Goal: Task Accomplishment & Management: Manage account settings

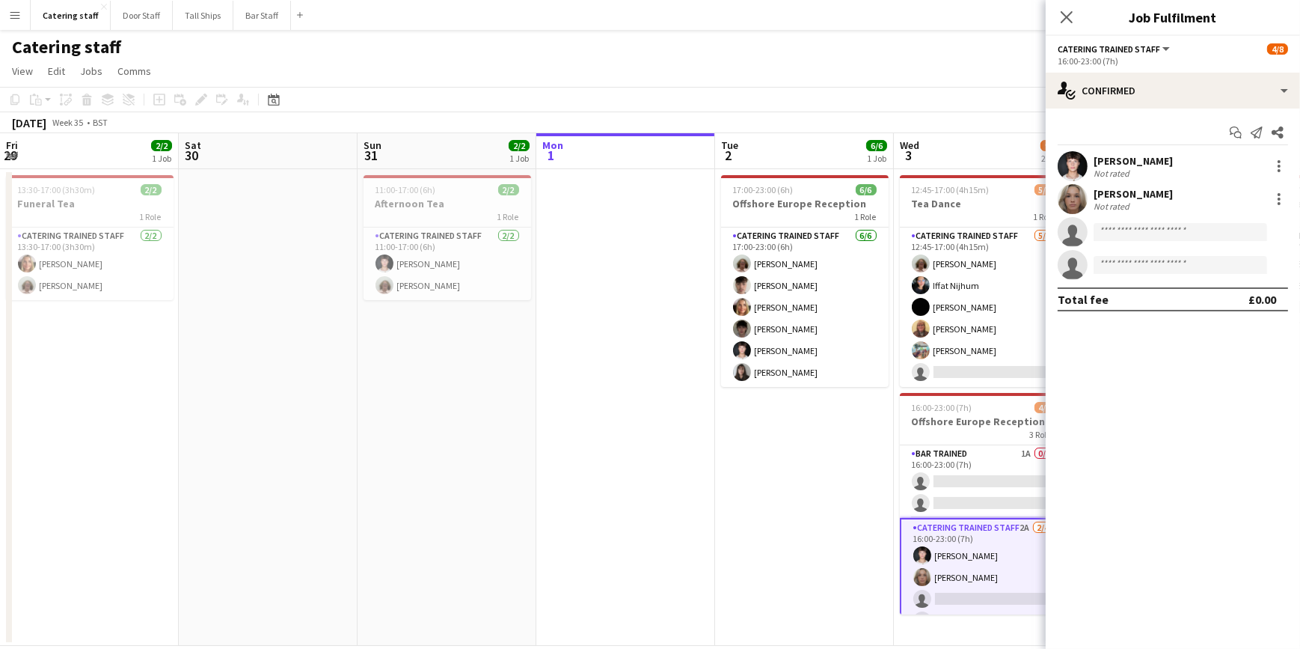
scroll to position [26, 0]
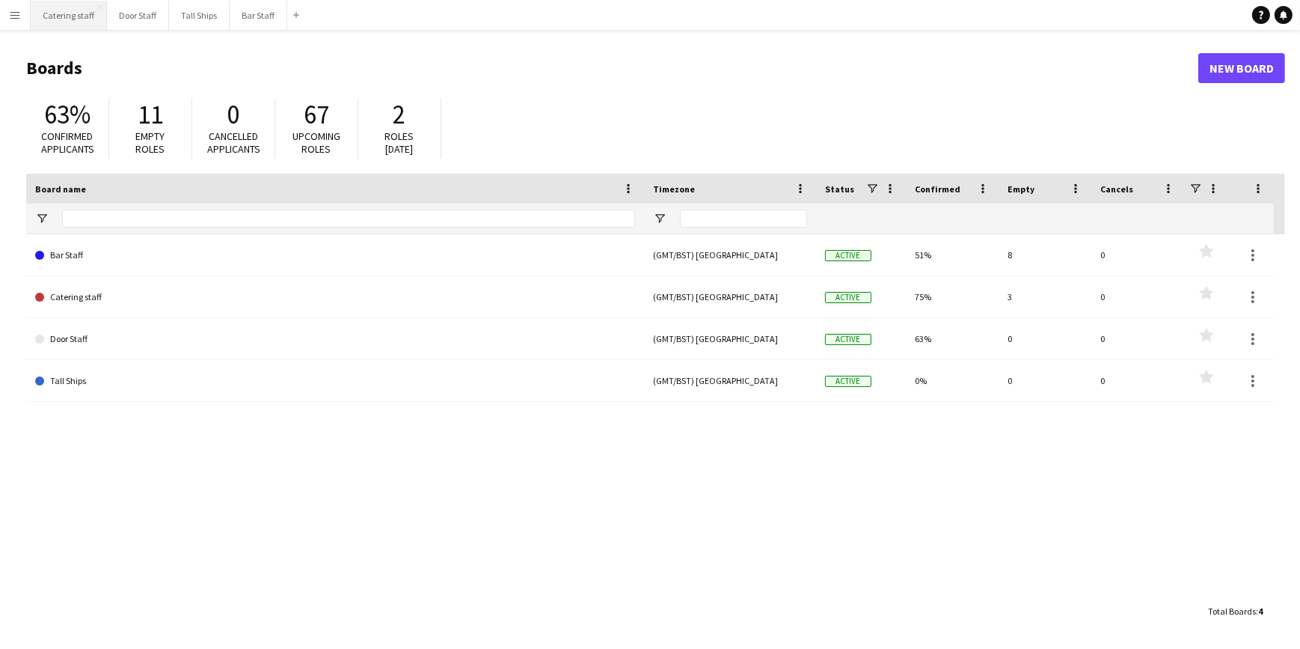
click at [74, 16] on button "Catering staff Close" at bounding box center [69, 15] width 76 height 29
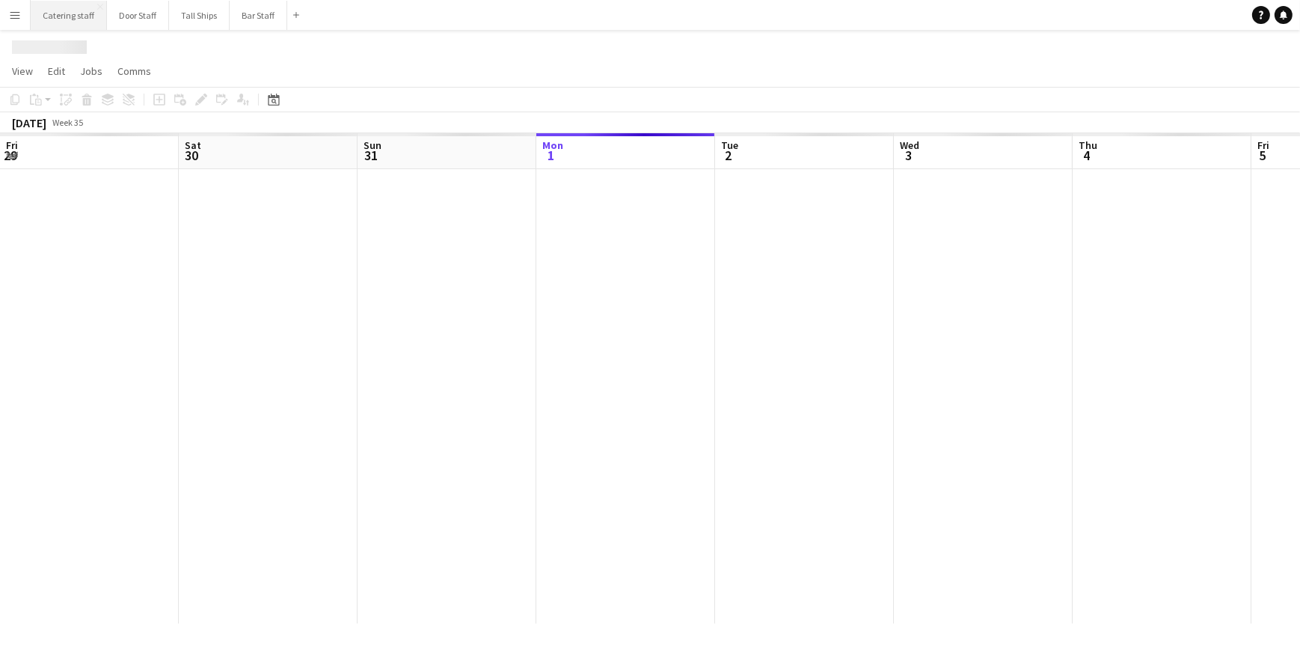
scroll to position [0, 358]
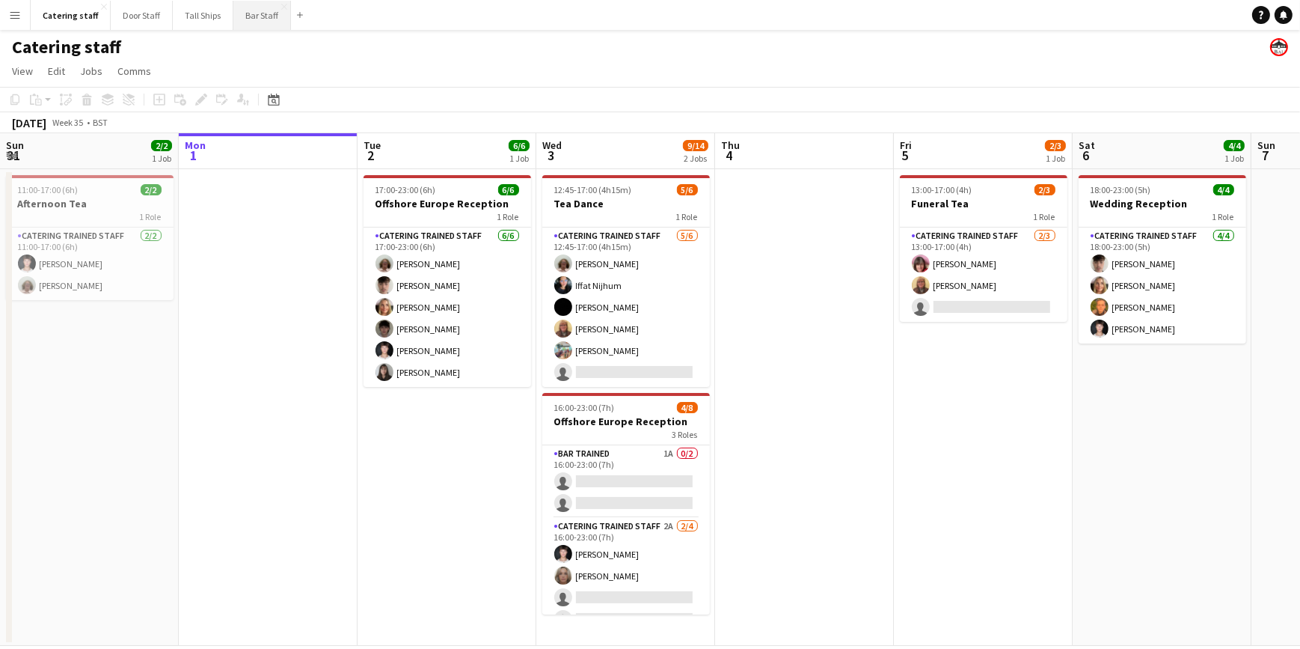
click at [257, 10] on button "Bar Staff Close" at bounding box center [262, 15] width 58 height 29
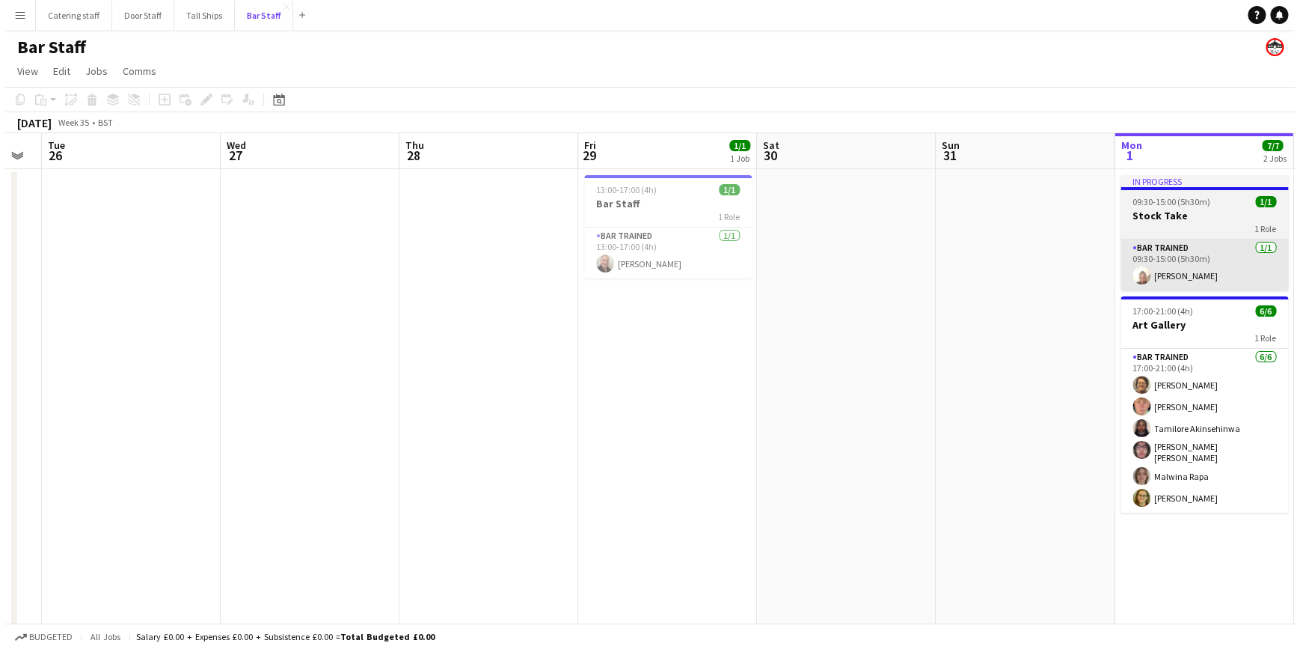
scroll to position [0, 299]
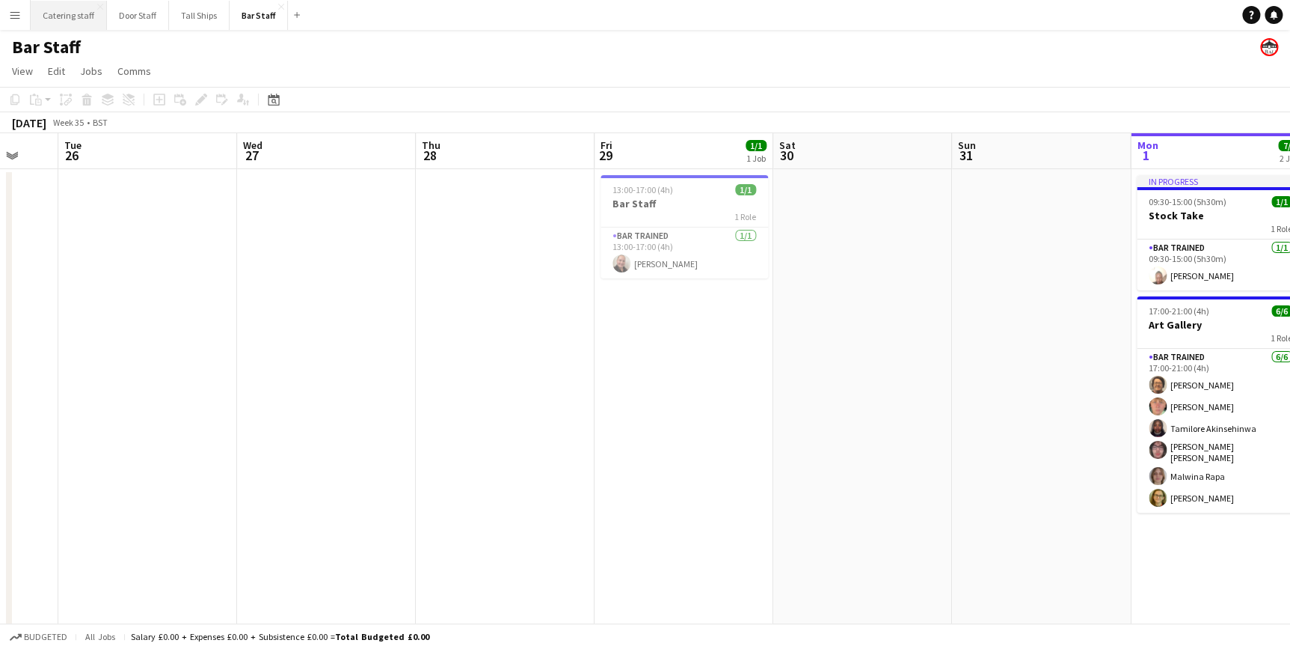
click at [77, 14] on button "Catering staff Close" at bounding box center [69, 15] width 76 height 29
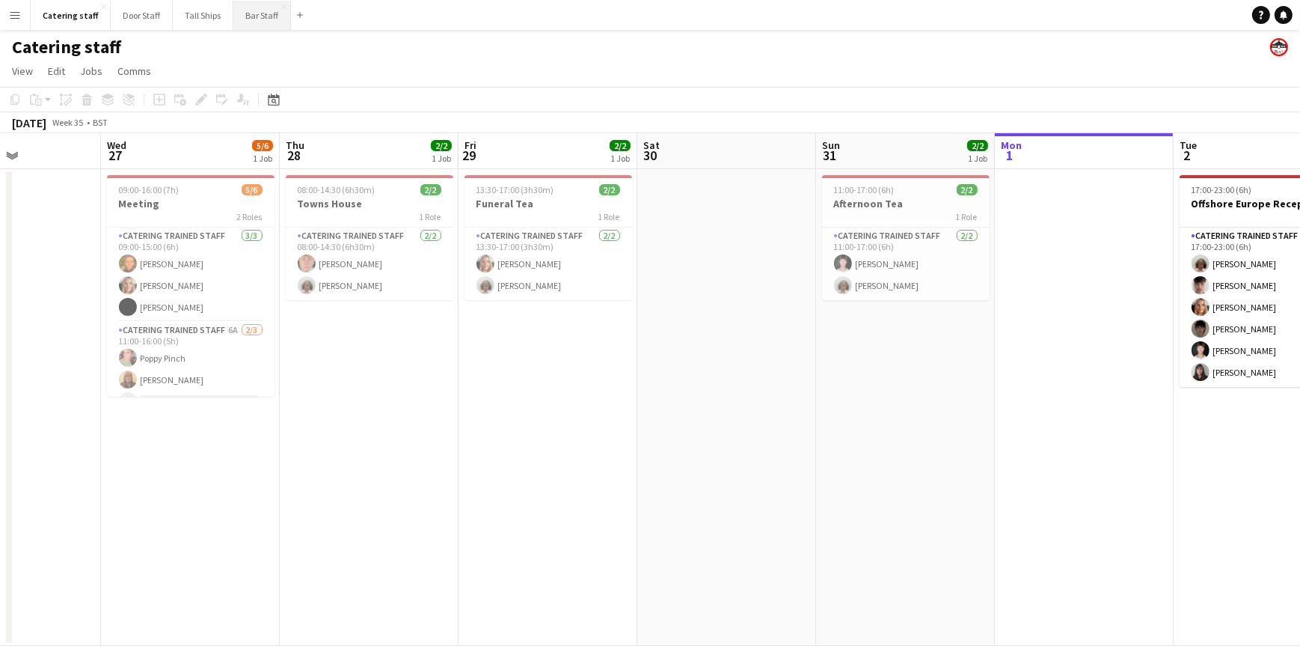
click at [258, 19] on button "Bar Staff Close" at bounding box center [262, 15] width 58 height 29
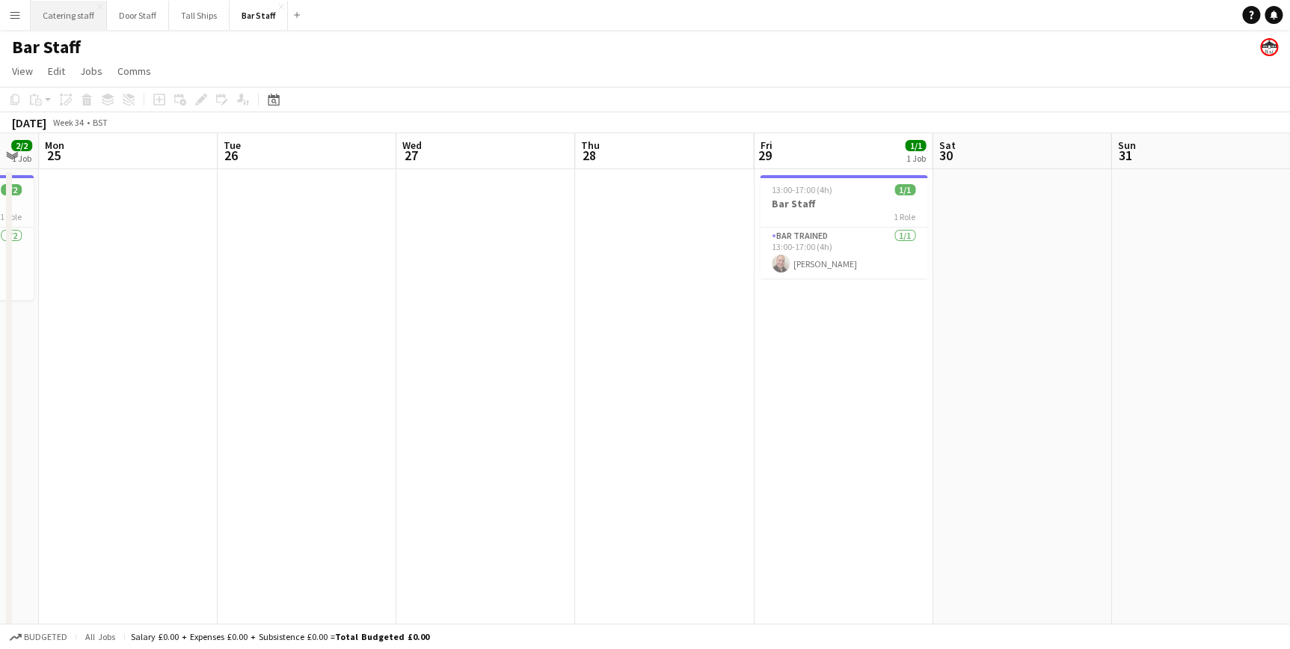
click at [70, 7] on button "Catering staff Close" at bounding box center [69, 15] width 76 height 29
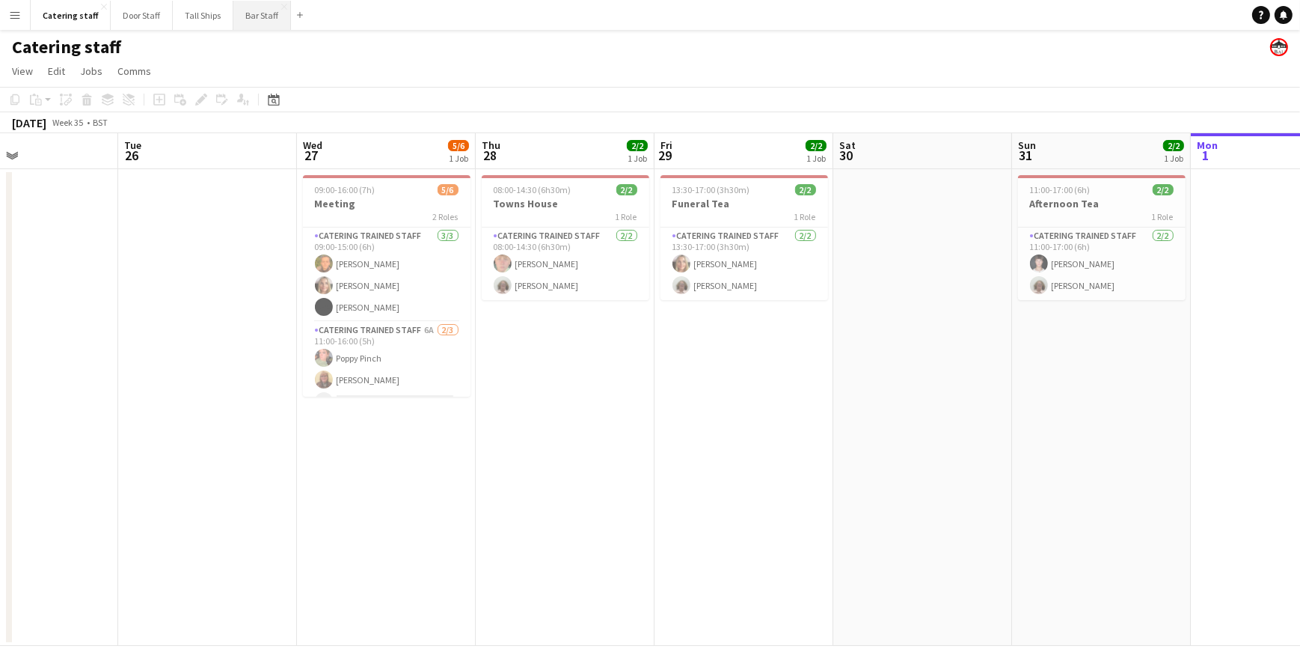
click at [247, 20] on button "Bar Staff Close" at bounding box center [262, 15] width 58 height 29
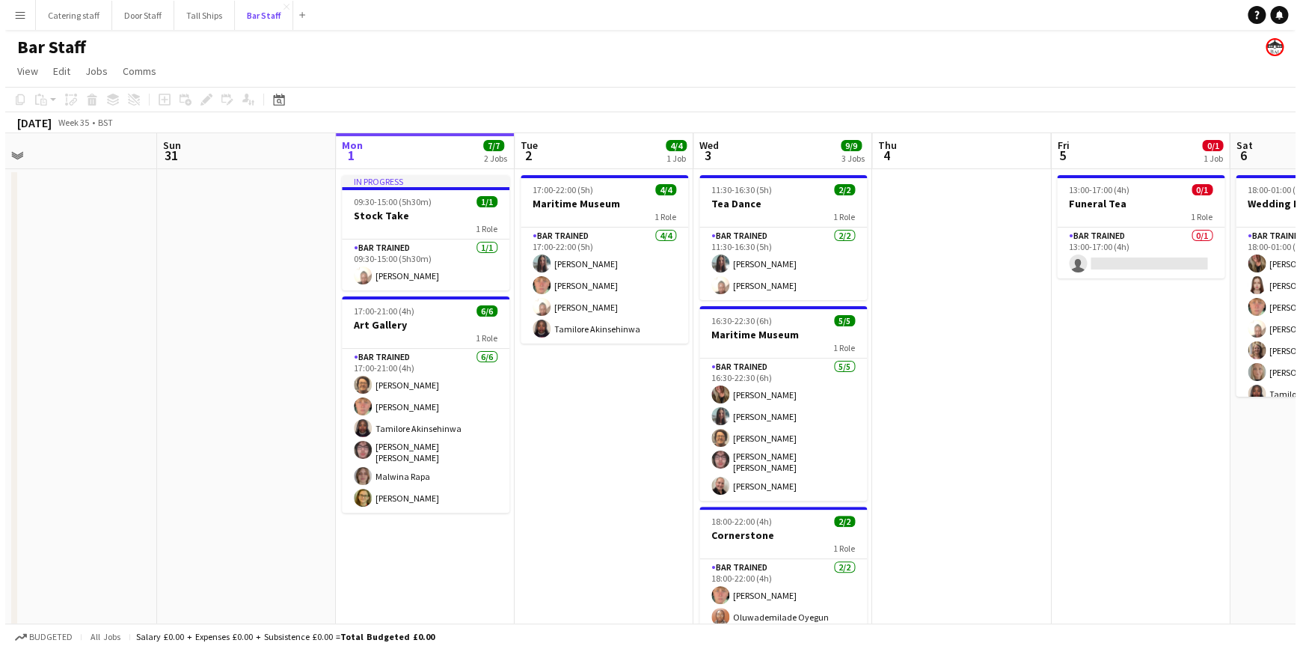
scroll to position [0, 332]
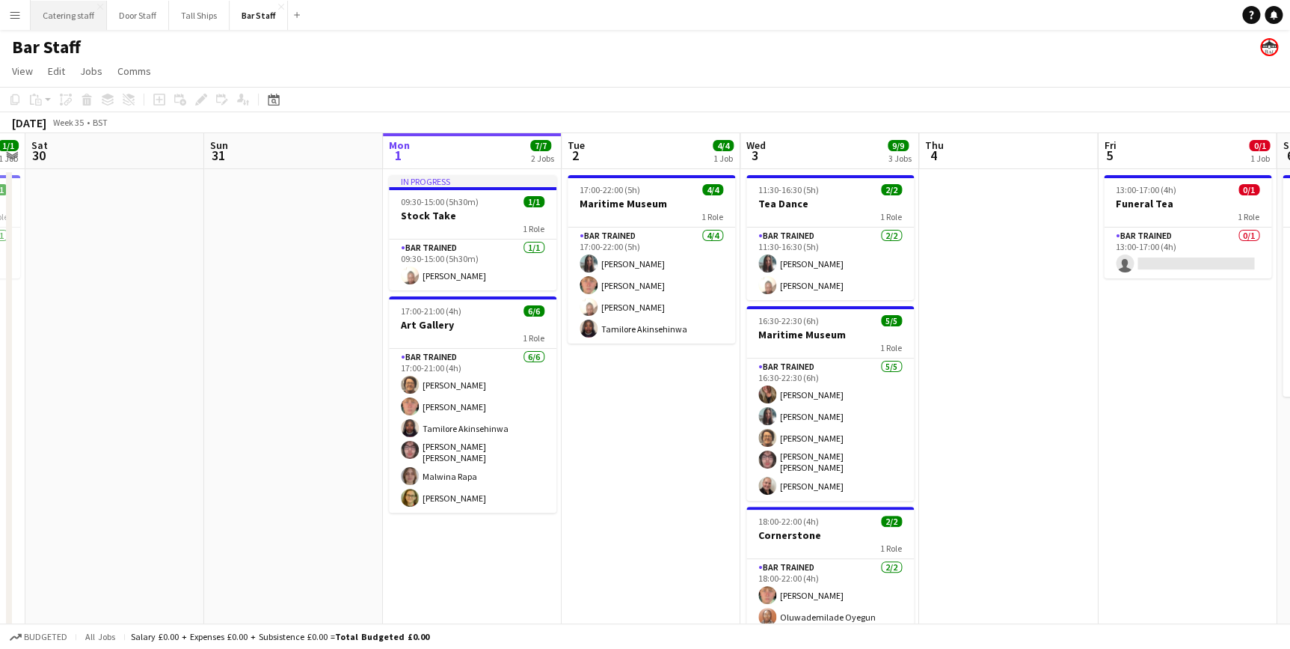
click at [46, 11] on button "Catering staff Close" at bounding box center [69, 15] width 76 height 29
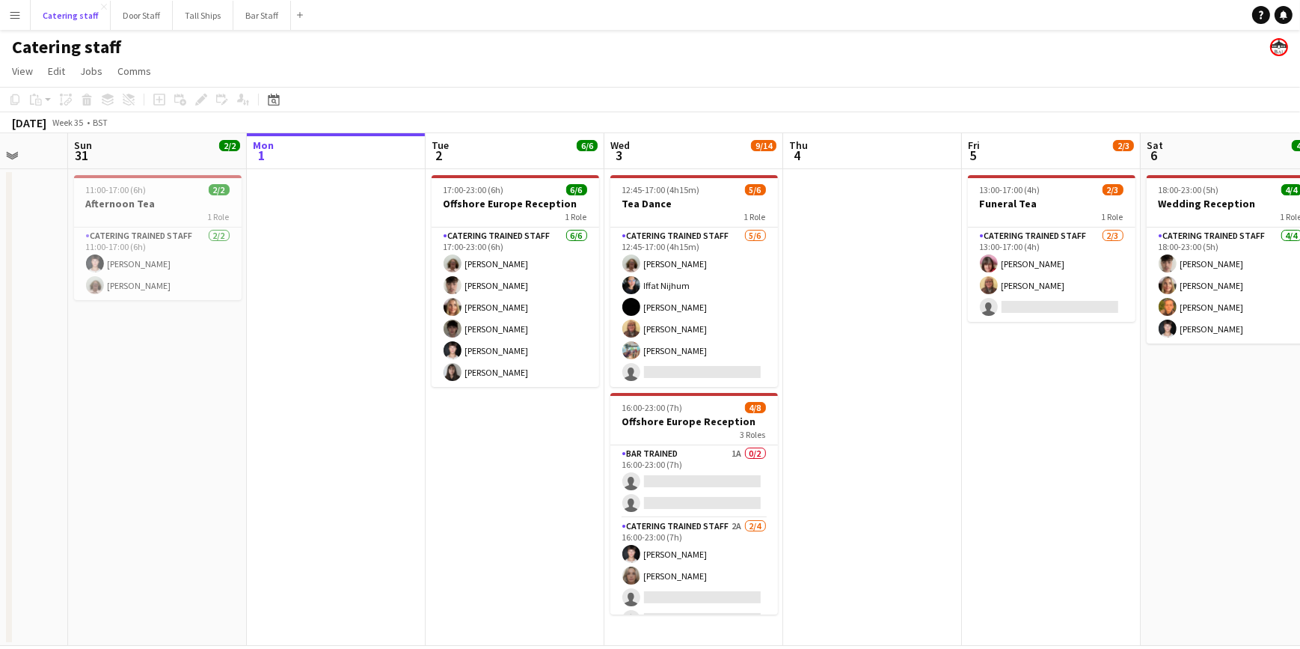
scroll to position [0, 400]
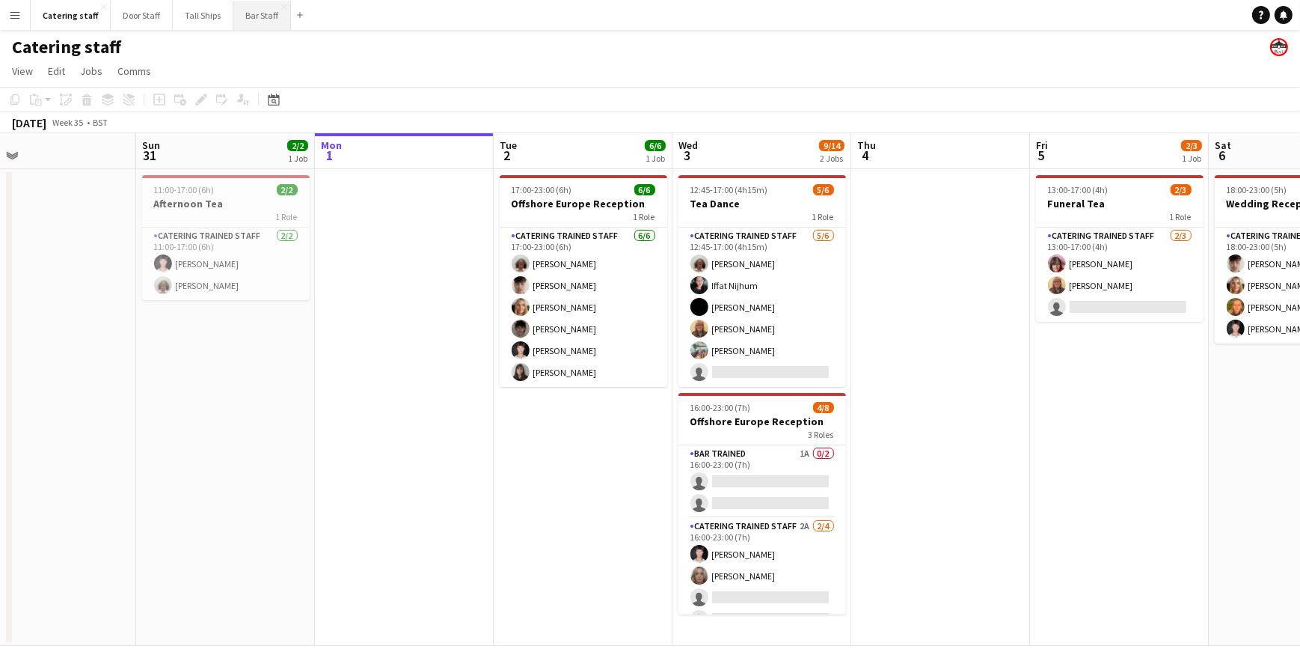
click at [242, 16] on button "Bar Staff Close" at bounding box center [262, 15] width 58 height 29
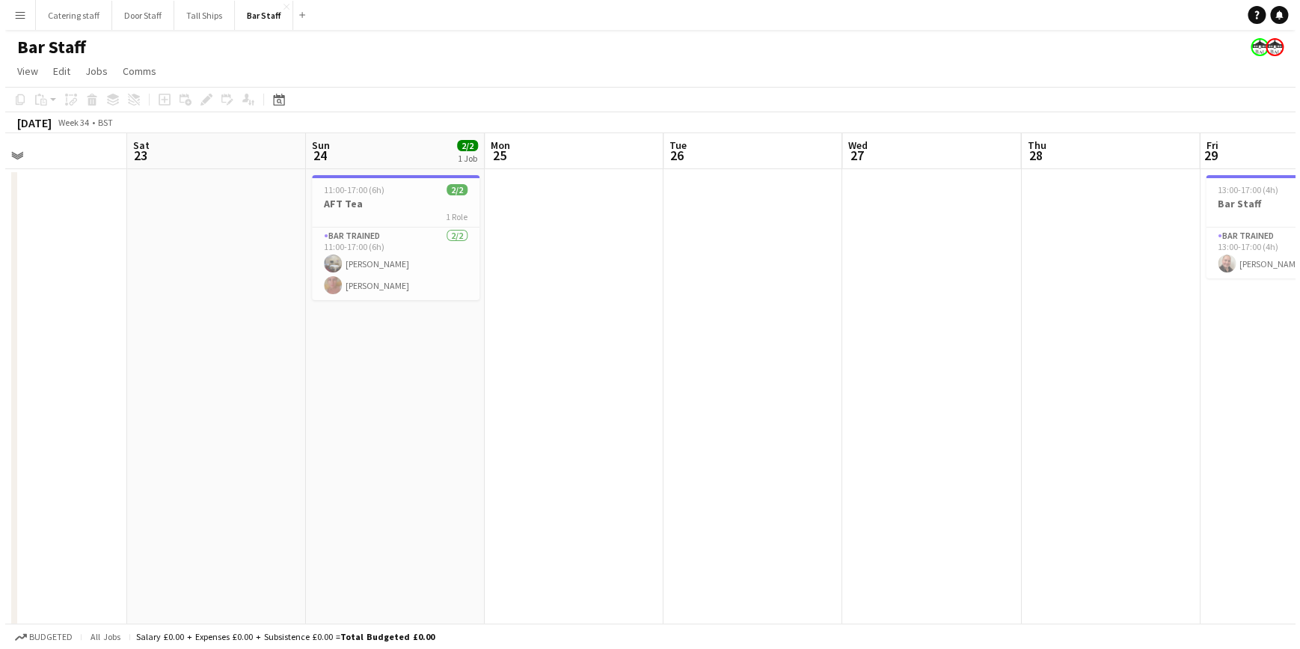
scroll to position [0, 346]
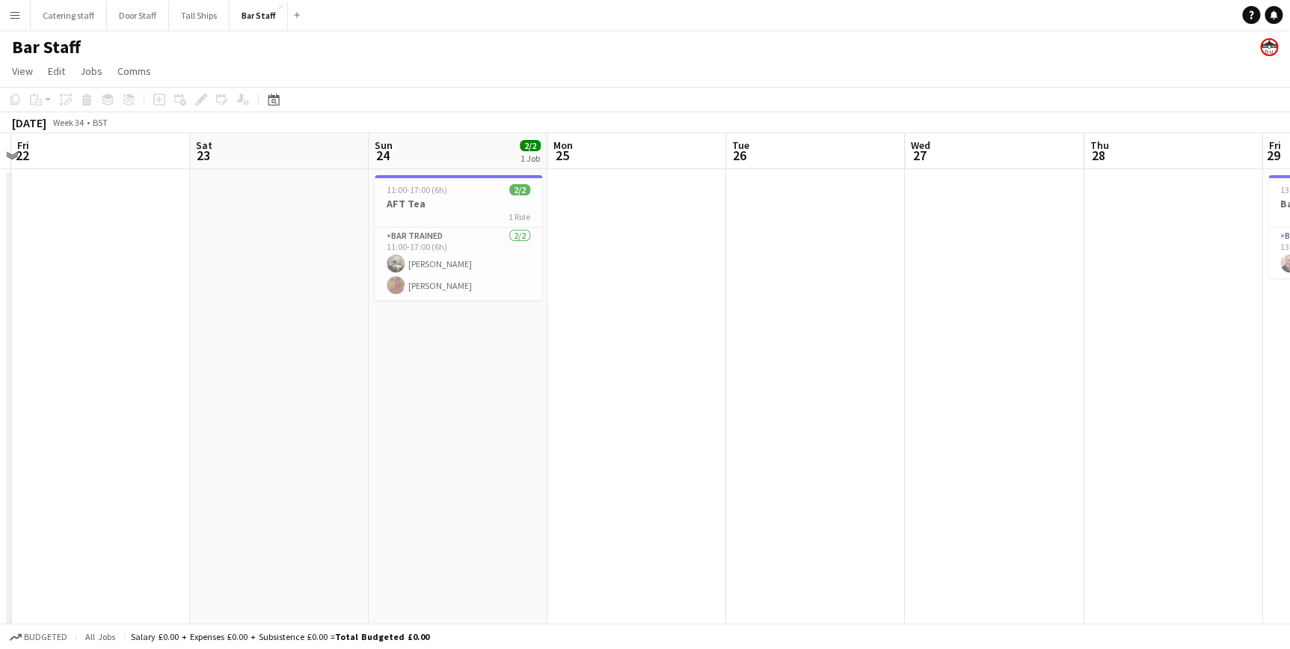
click at [7, 10] on button "Menu" at bounding box center [15, 15] width 30 height 30
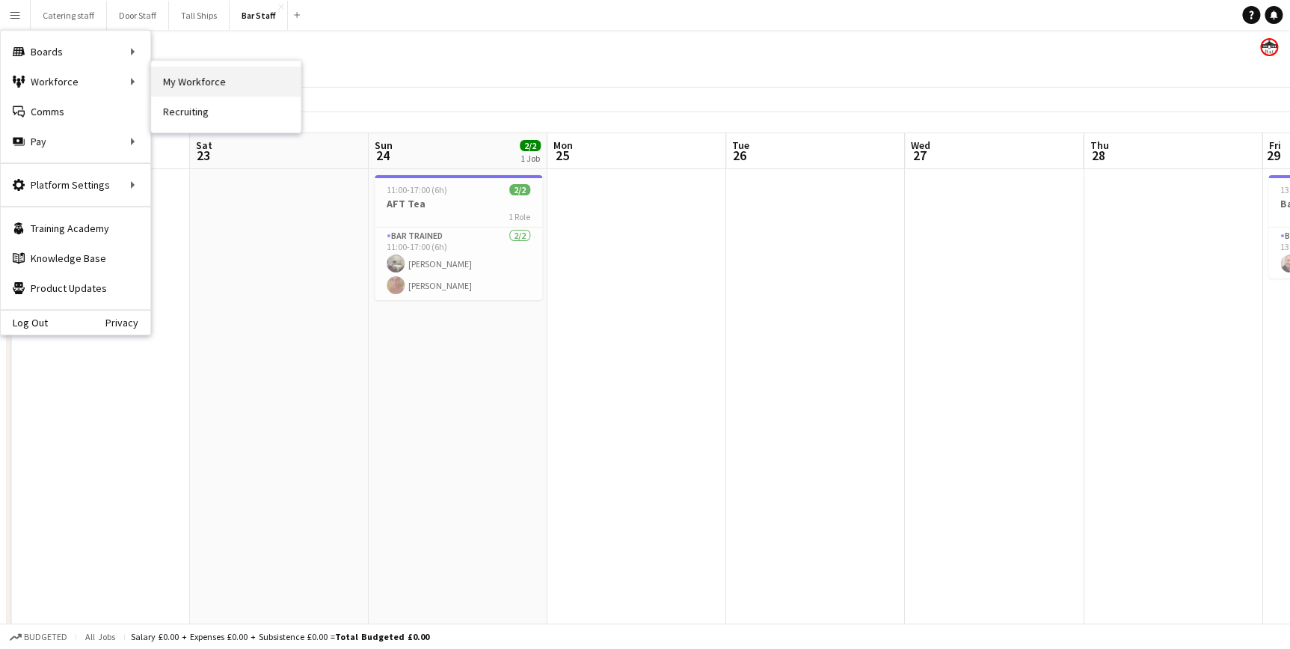
click at [192, 82] on link "My Workforce" at bounding box center [226, 82] width 150 height 30
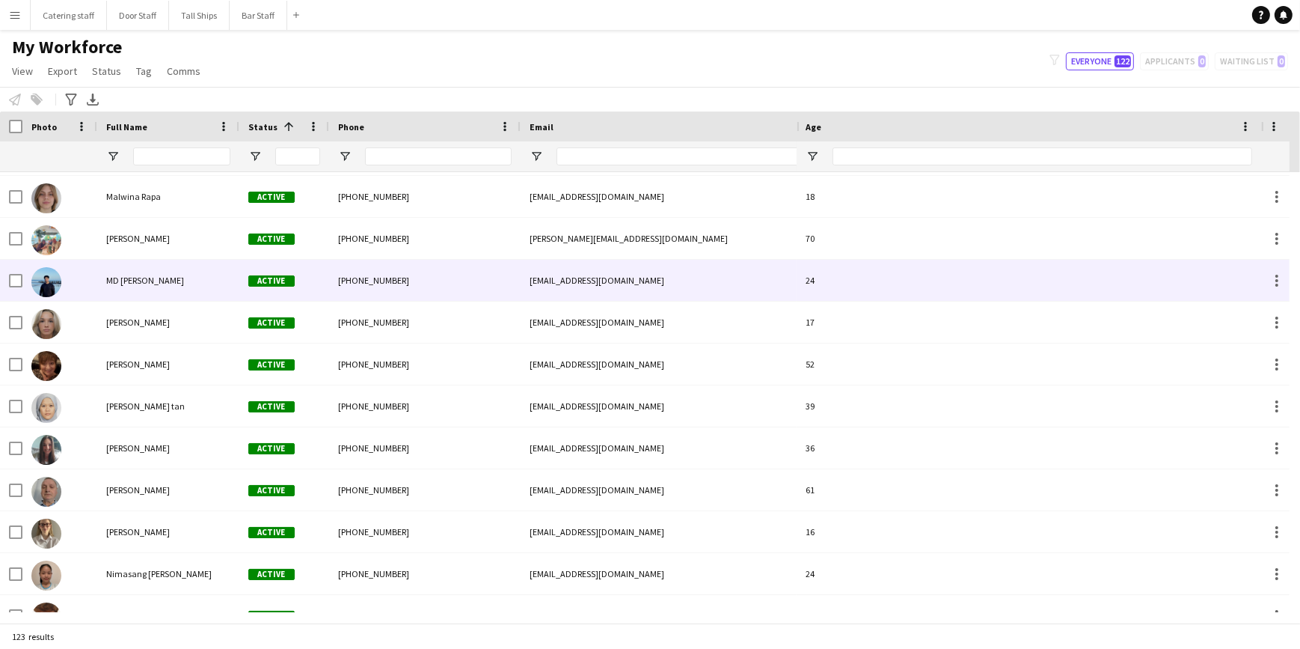
click at [41, 279] on img at bounding box center [46, 282] width 30 height 30
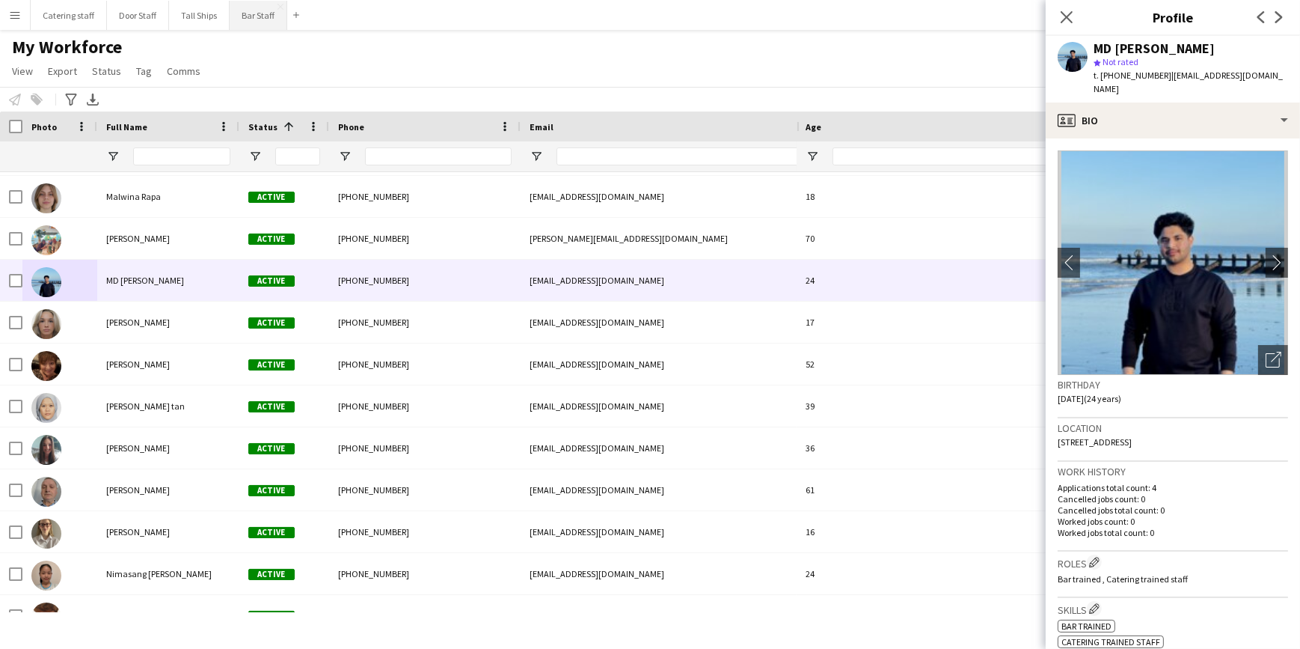
click at [260, 16] on button "Bar Staff Close" at bounding box center [259, 15] width 58 height 29
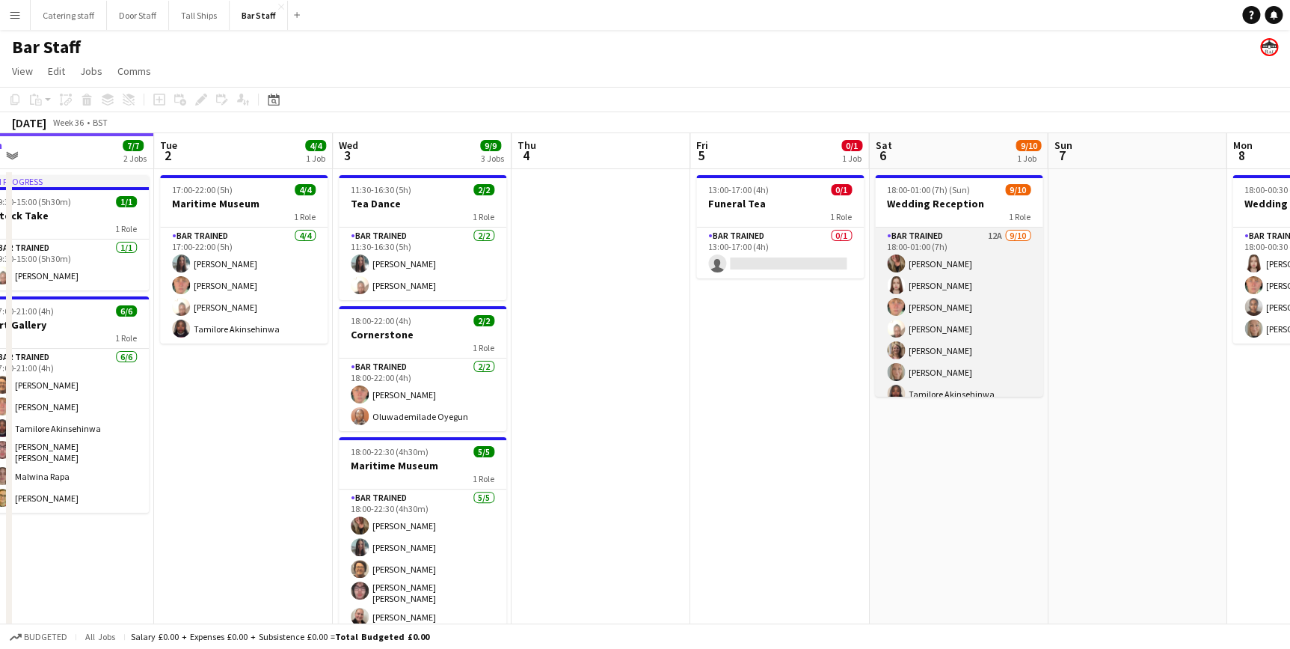
click at [963, 237] on app-card-role "Bar trained 12A [DATE] 18:00-01:00 (7h) [PERSON_NAME] [PERSON_NAME] [PERSON_NAM…" at bounding box center [959, 350] width 168 height 246
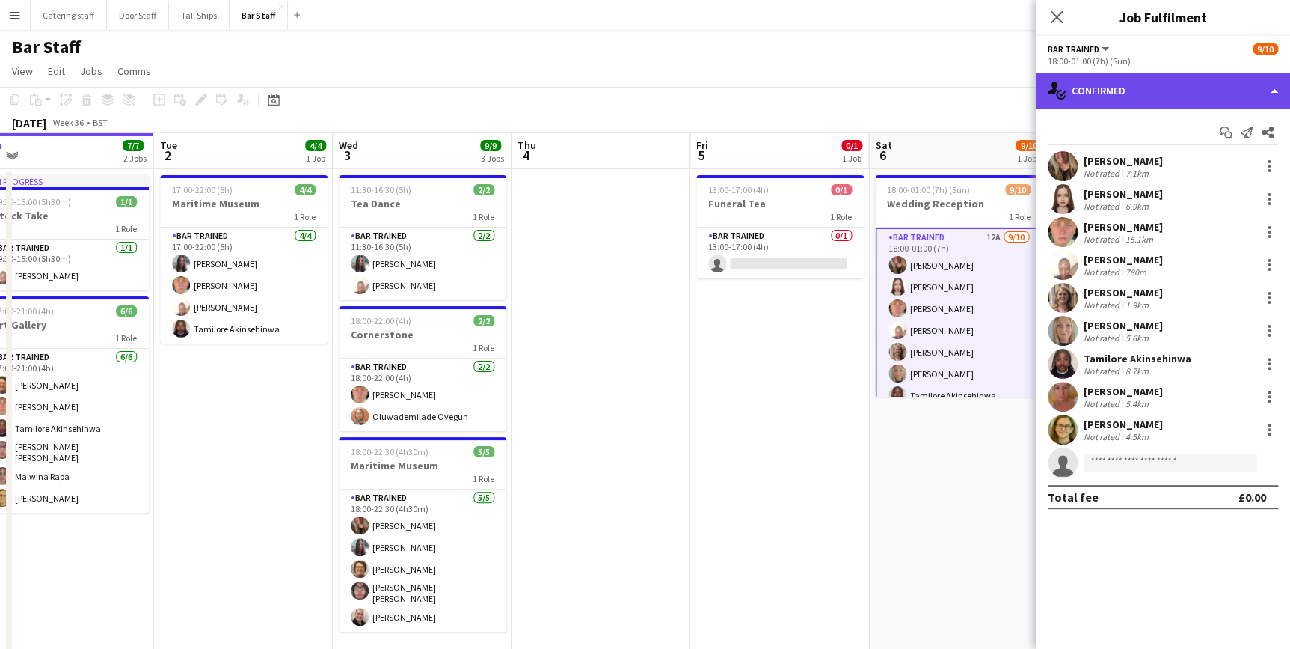
click at [1148, 82] on div "single-neutral-actions-check-2 Confirmed" at bounding box center [1163, 91] width 254 height 36
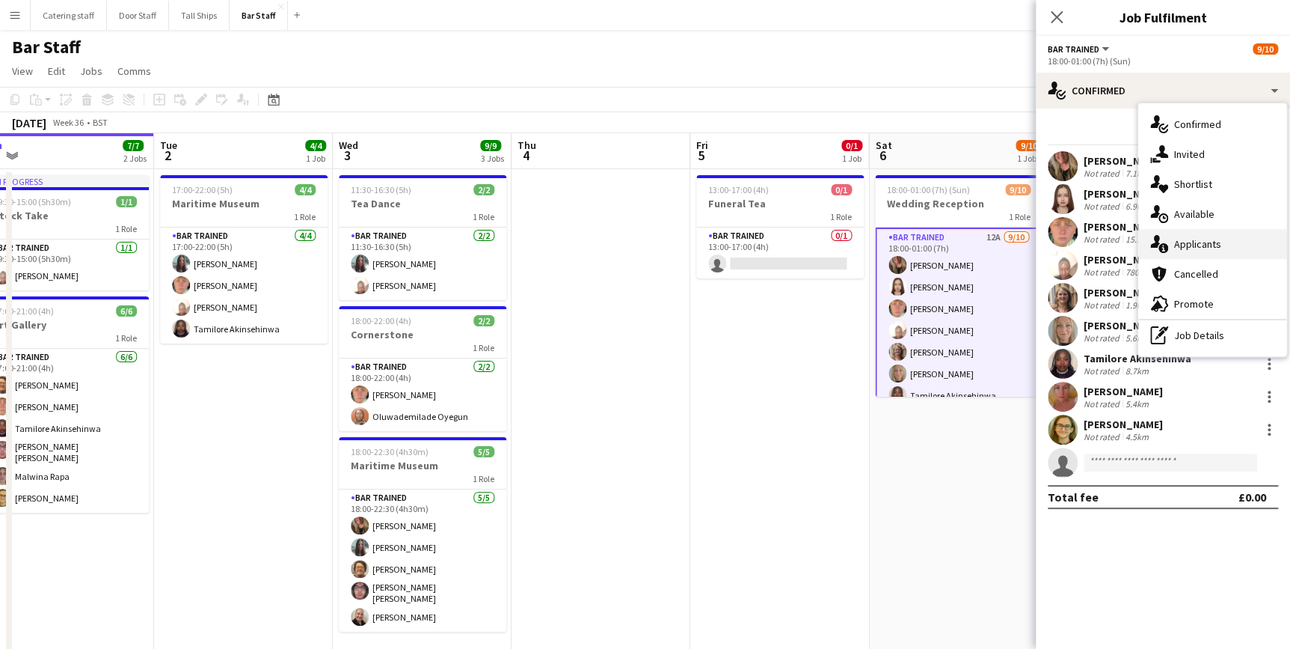
click at [1218, 231] on div "single-neutral-actions-information Applicants" at bounding box center [1213, 244] width 148 height 30
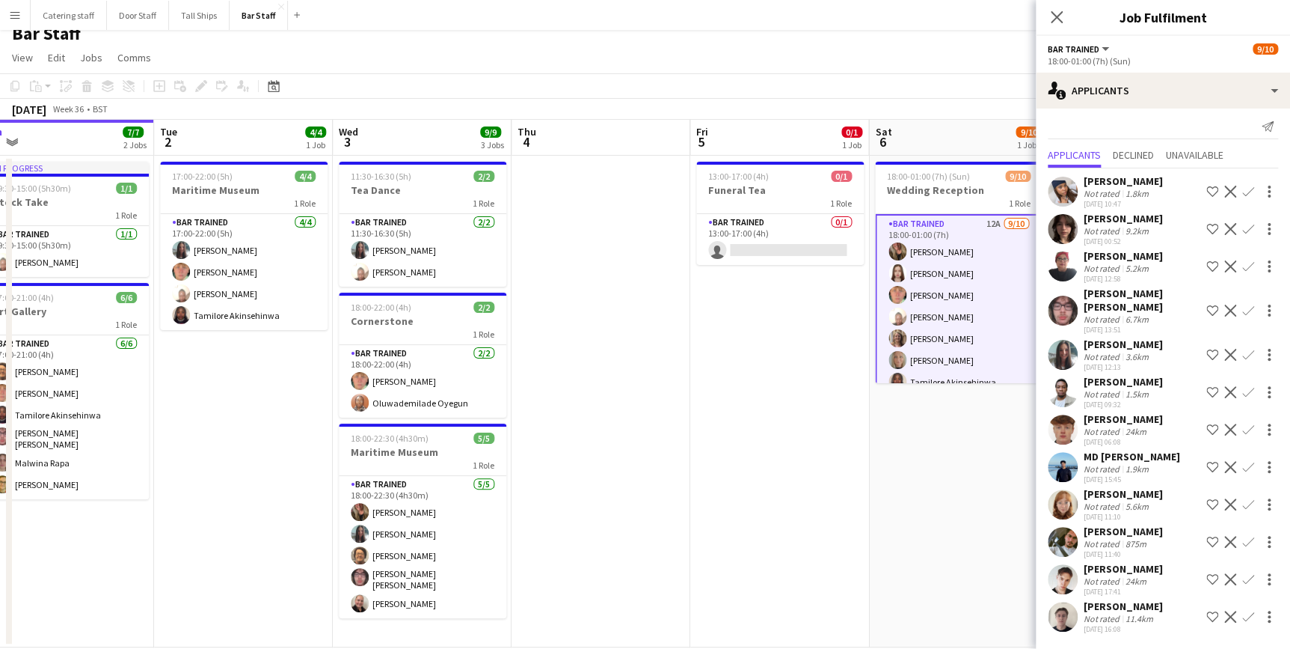
scroll to position [35, 0]
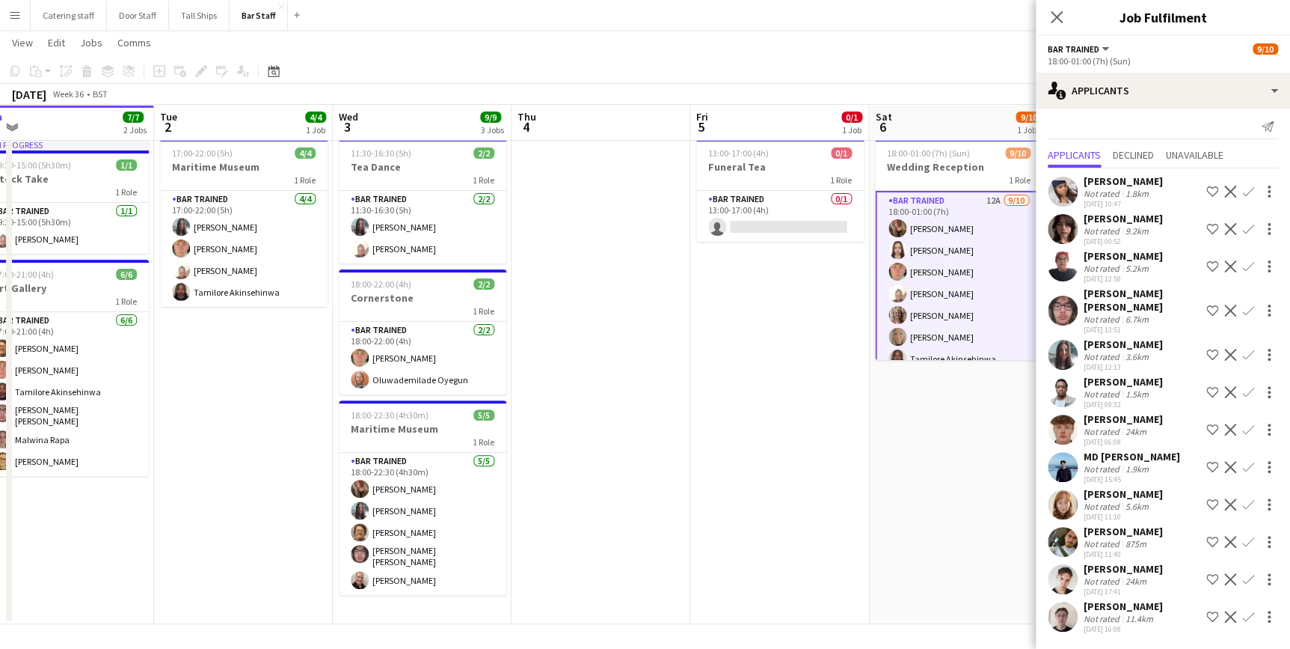
click at [993, 443] on app-date-cell "18:00-01:00 (7h) (Sun) 9/10 Wedding Reception 1 Role Bar trained 12A [DATE] 18:…" at bounding box center [958, 378] width 179 height 492
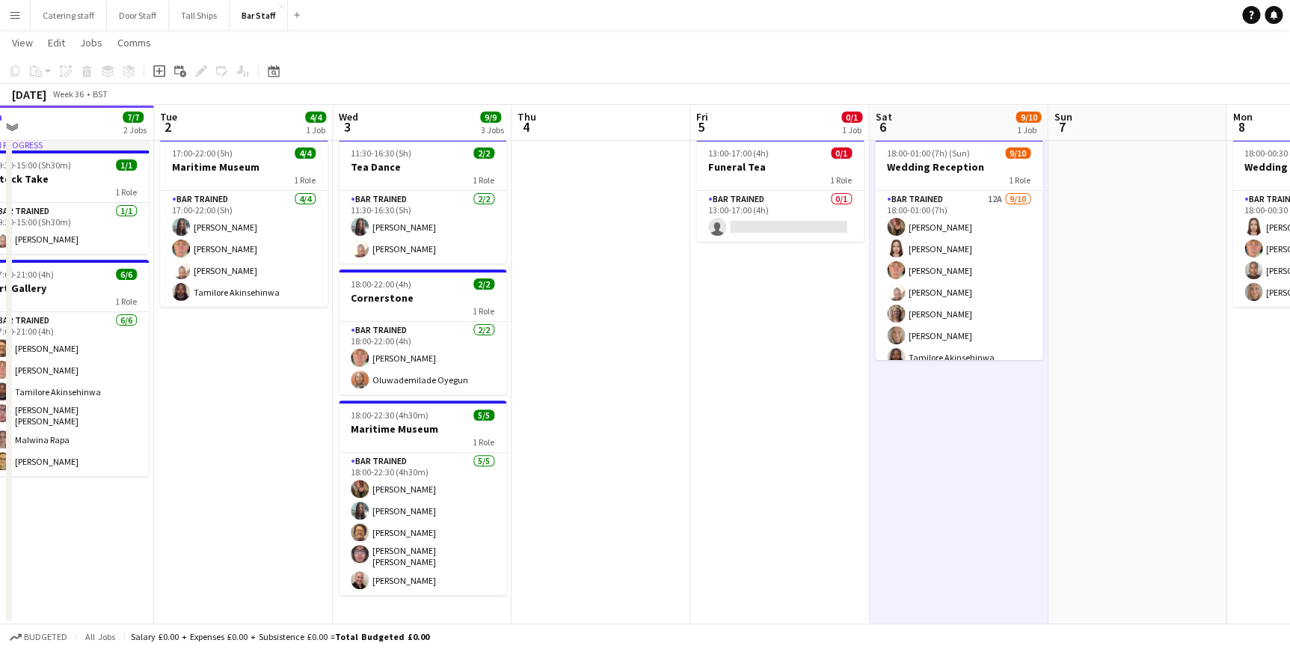
click at [17, 19] on app-icon "Menu" at bounding box center [15, 15] width 12 height 12
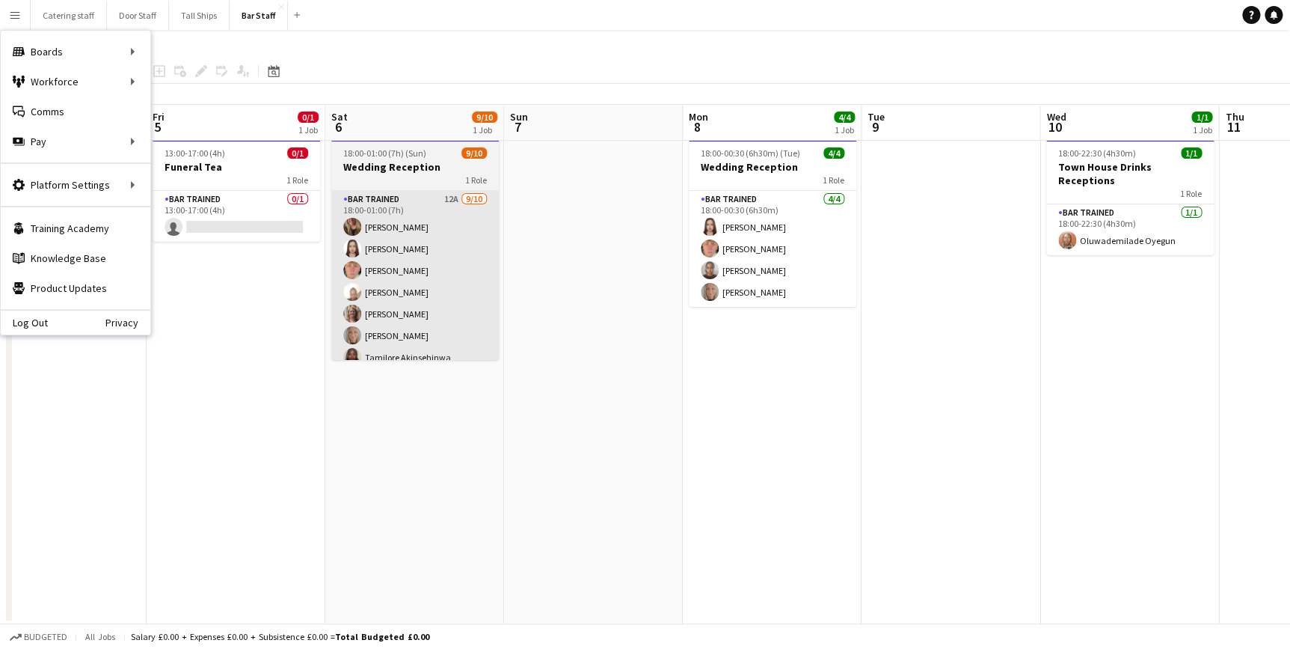
scroll to position [0, 730]
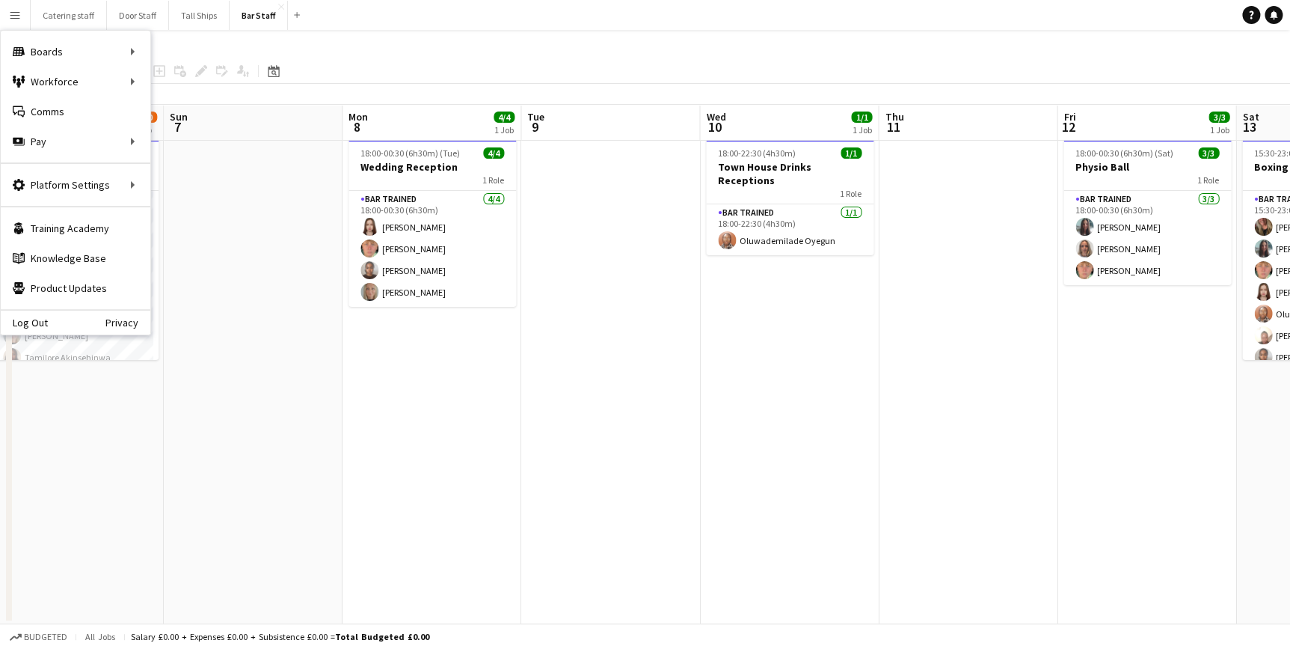
click at [616, 365] on app-date-cell at bounding box center [610, 378] width 179 height 492
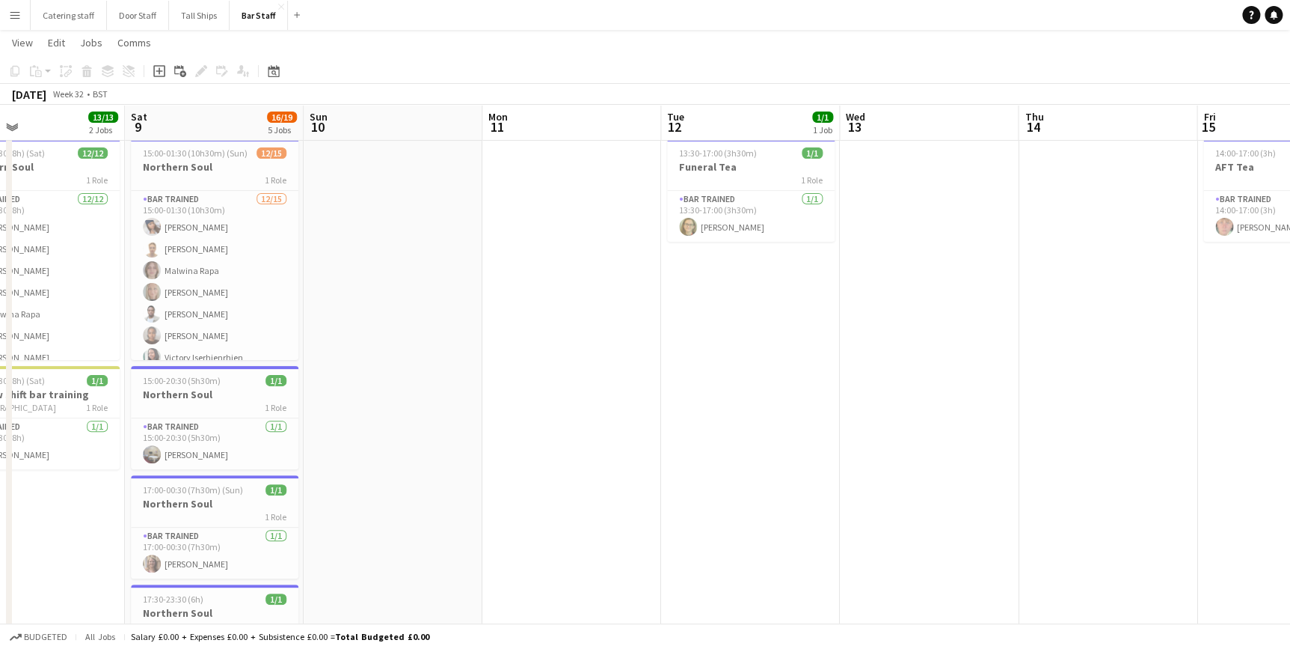
scroll to position [0, 398]
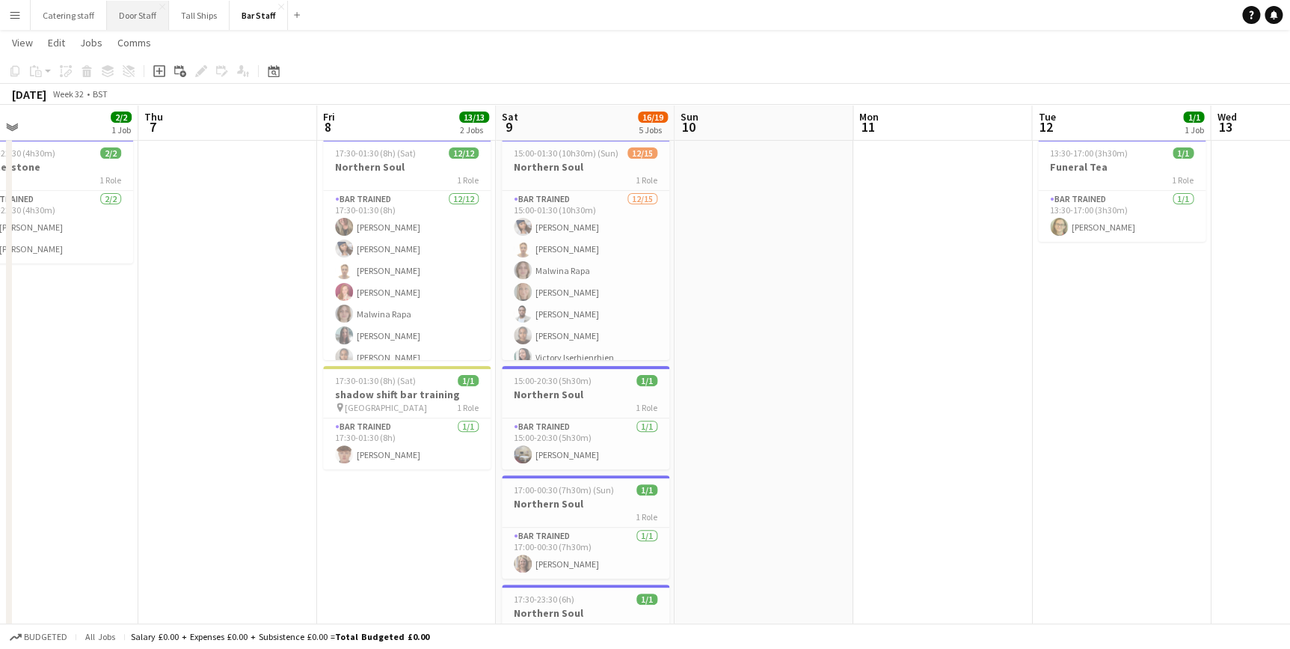
click at [138, 17] on button "Door Staff Close" at bounding box center [138, 15] width 62 height 29
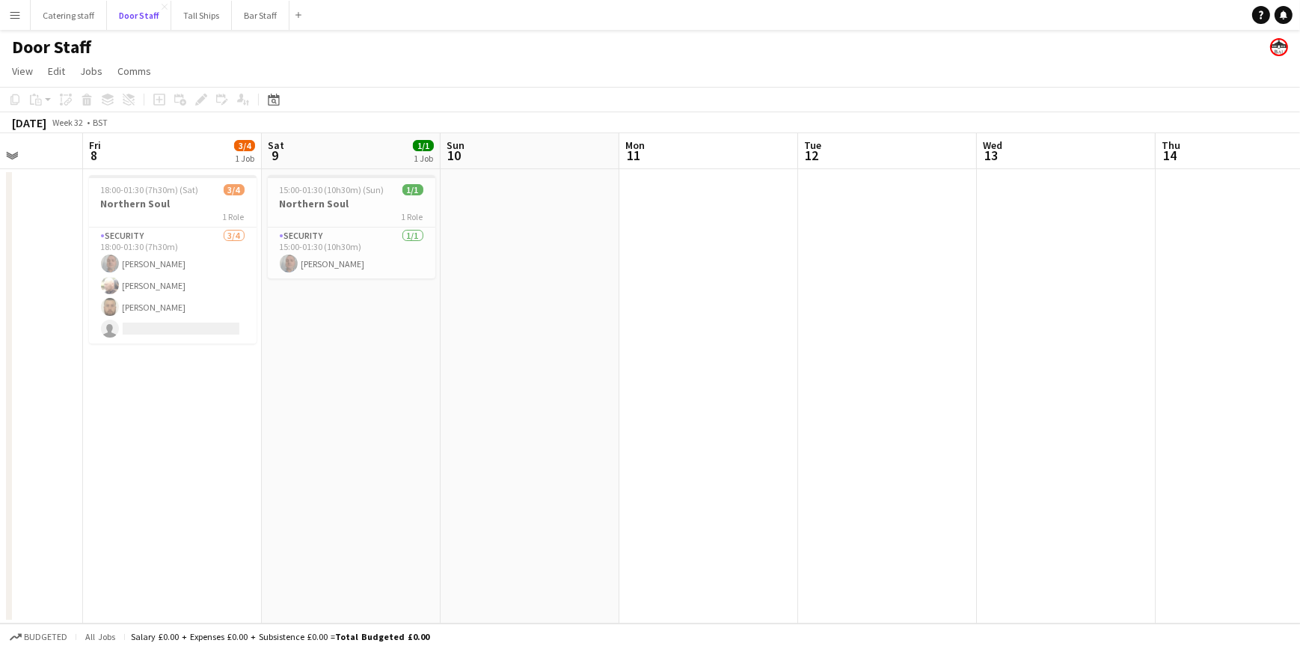
scroll to position [0, 385]
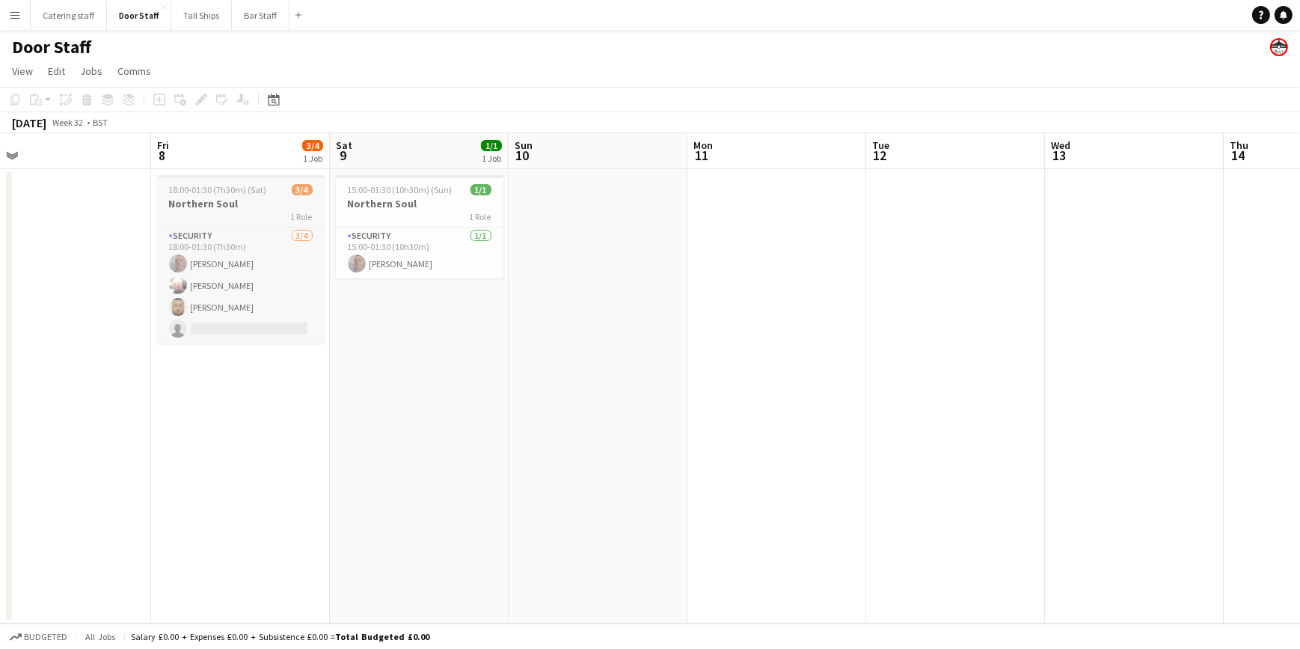
click at [254, 216] on div "1 Role" at bounding box center [241, 216] width 168 height 12
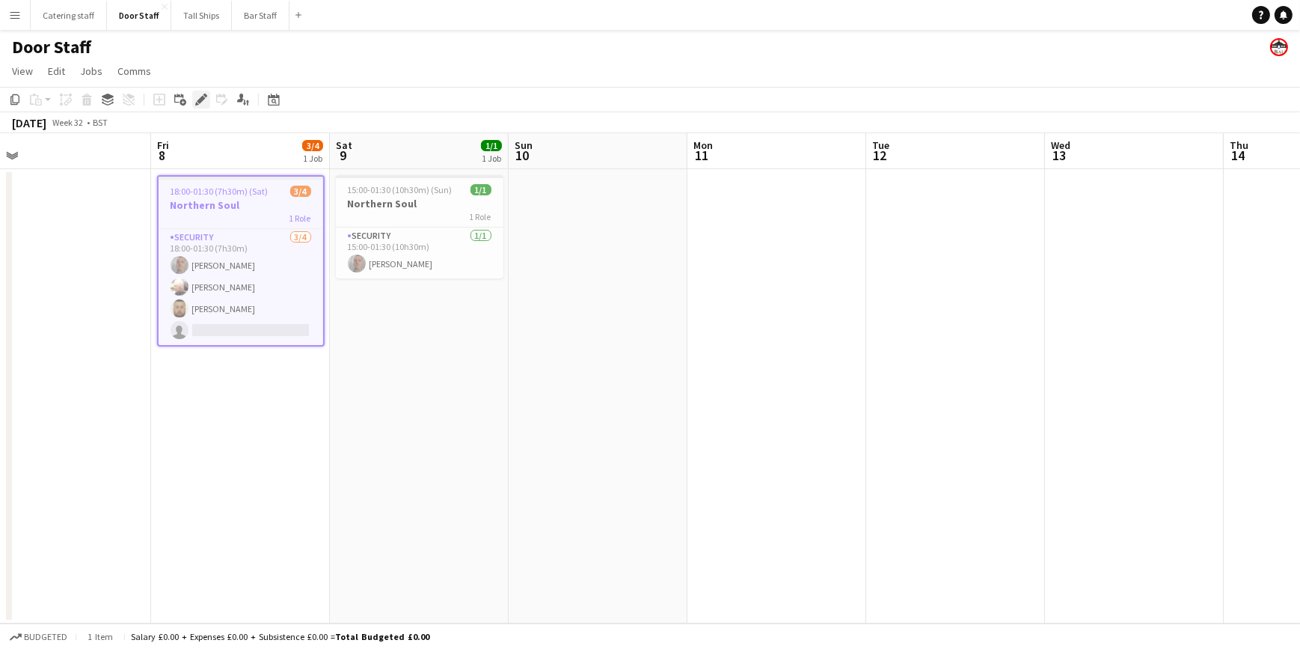
click at [193, 96] on div "Edit" at bounding box center [201, 100] width 18 height 18
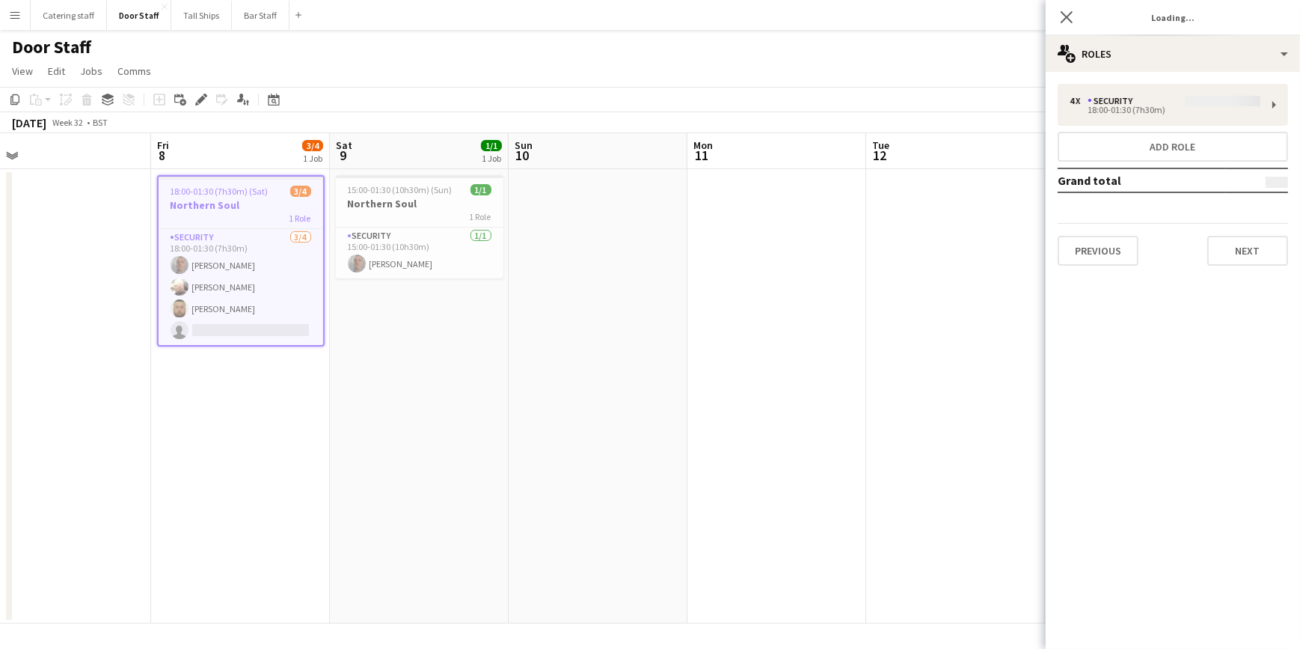
type input "**********"
click at [1231, 248] on button "Next" at bounding box center [1247, 251] width 81 height 30
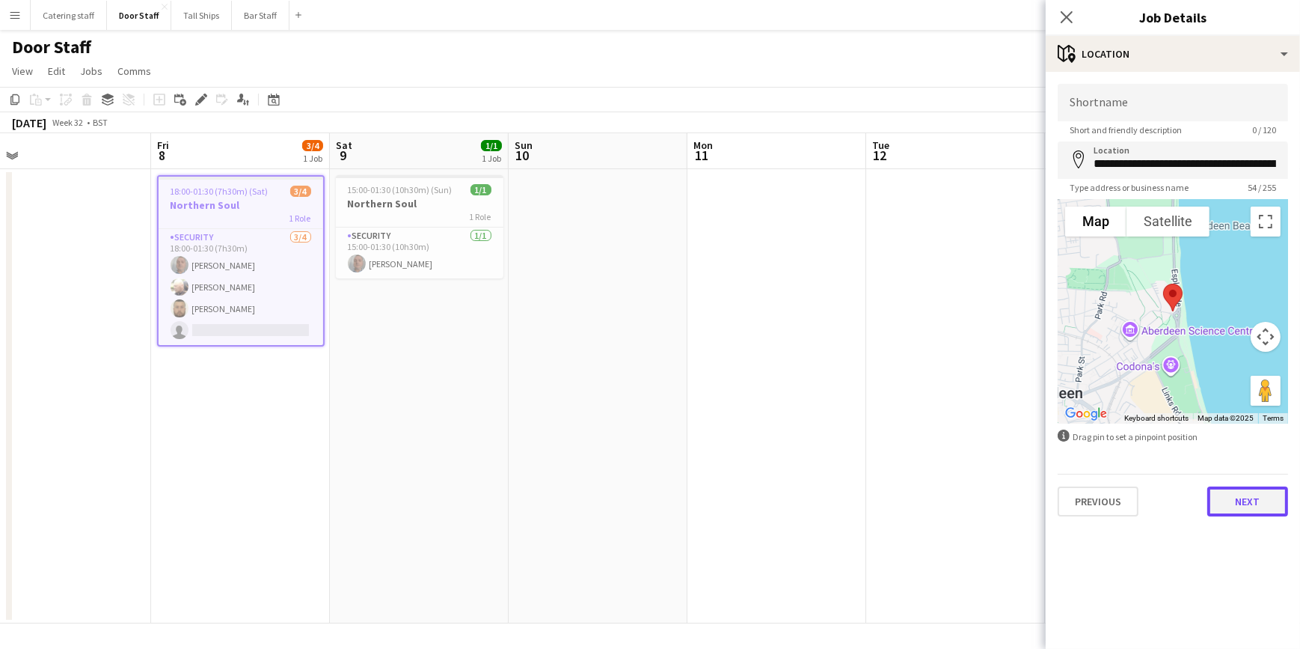
click at [1242, 500] on button "Next" at bounding box center [1247, 501] width 81 height 30
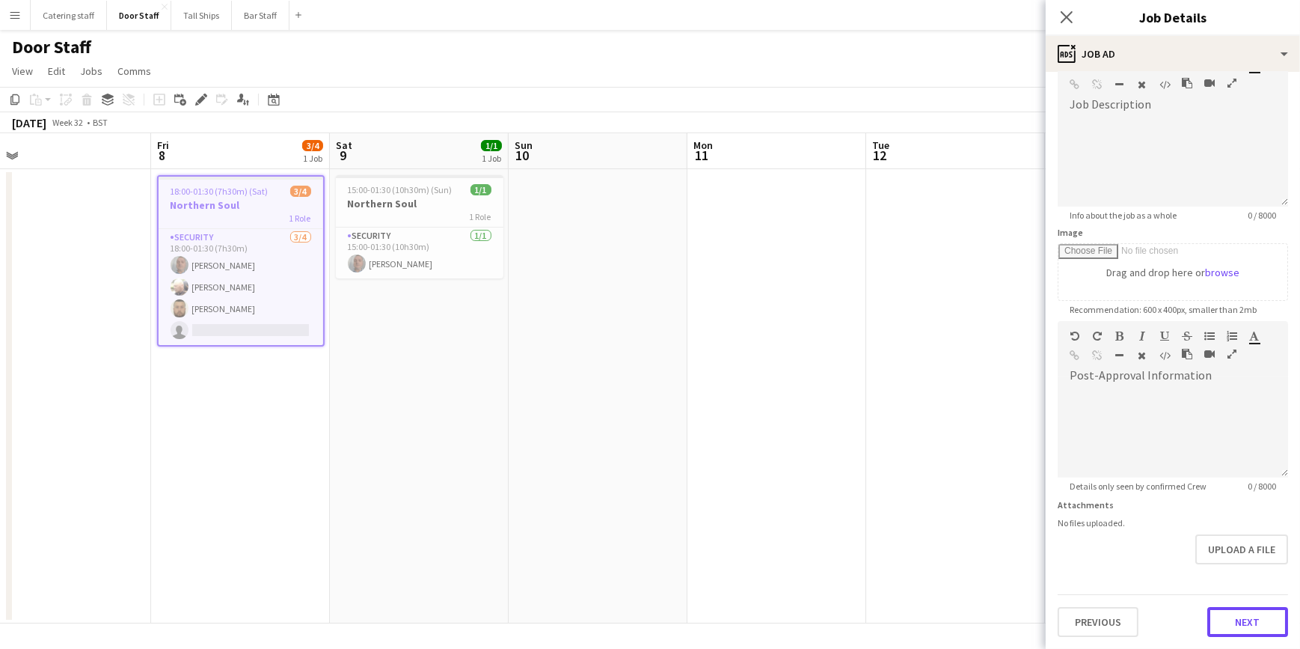
scroll to position [90, 0]
click at [1224, 578] on form "**********" at bounding box center [1173, 316] width 254 height 644
click at [1237, 613] on button "Next" at bounding box center [1247, 623] width 81 height 30
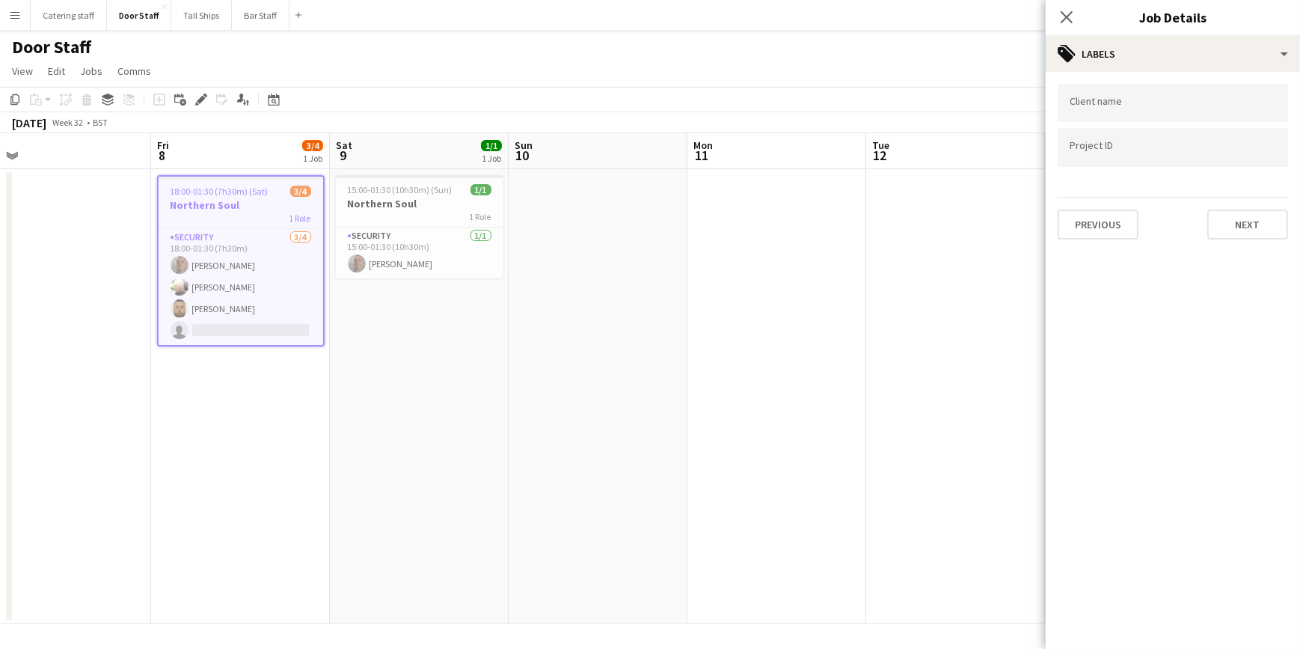
scroll to position [0, 0]
click at [1228, 219] on button "Next" at bounding box center [1247, 224] width 81 height 30
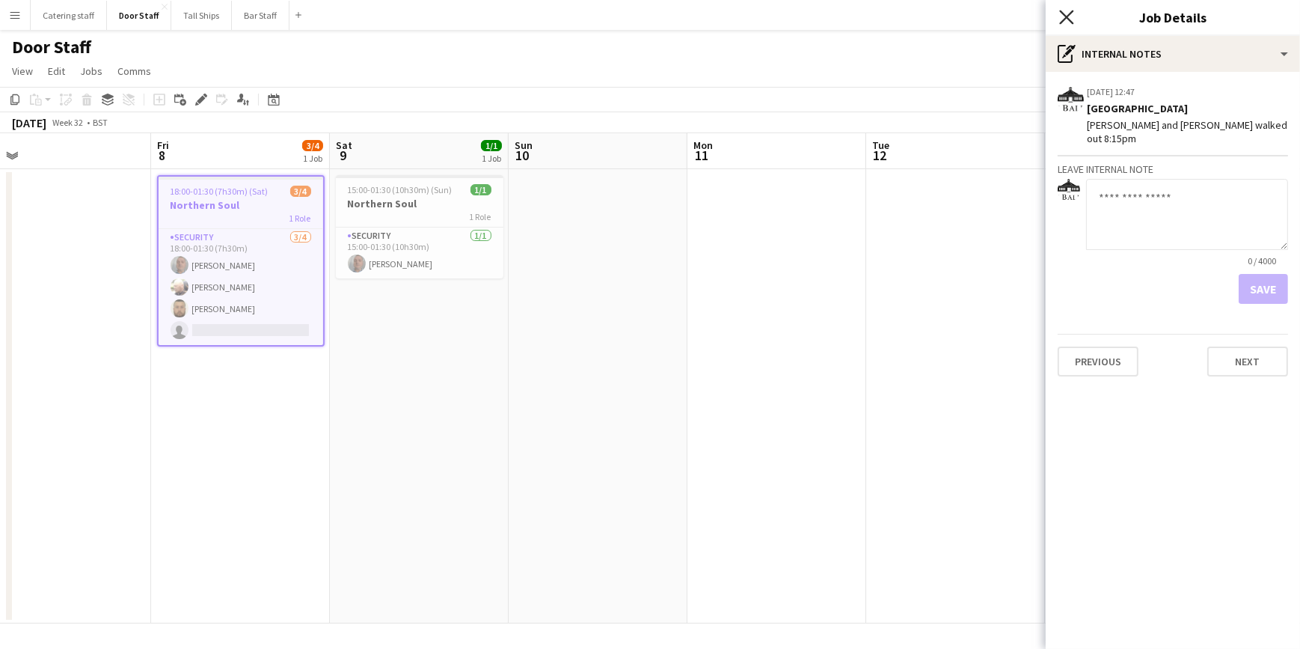
click at [1060, 15] on icon "Close pop-in" at bounding box center [1066, 17] width 14 height 14
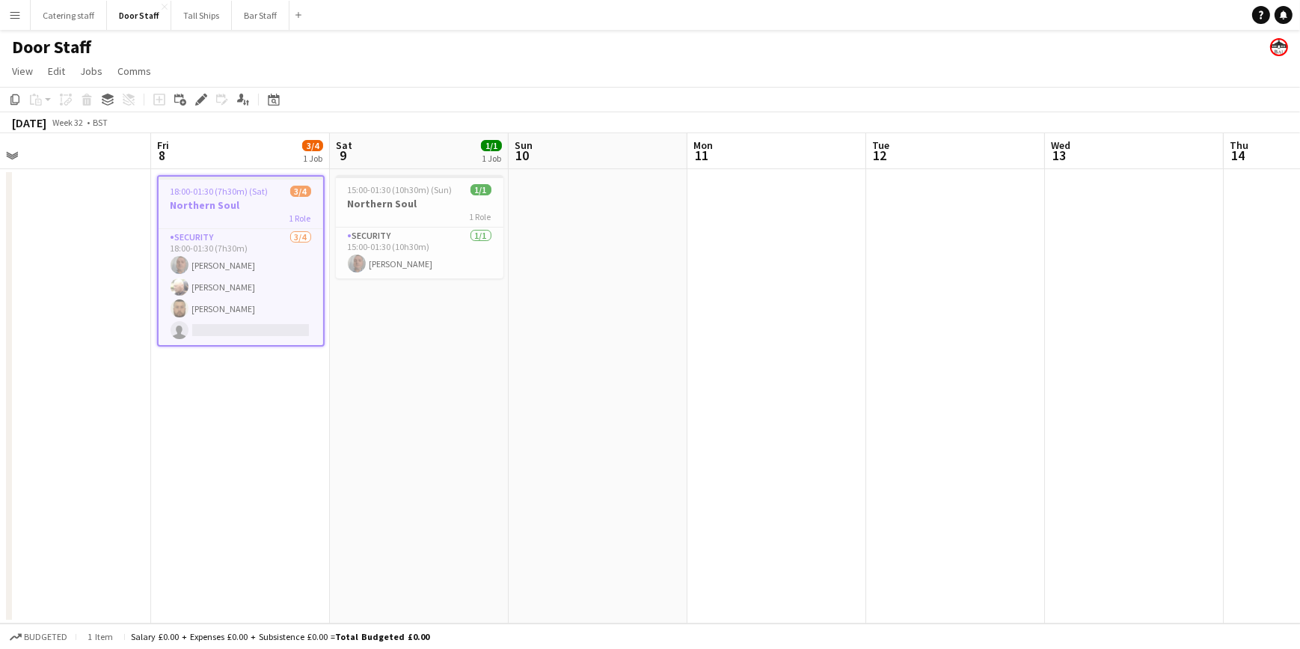
click at [807, 70] on app-page-menu "View Day view expanded Day view collapsed Month view Date picker Jump to [DATE]…" at bounding box center [650, 72] width 1300 height 28
